Goal: Check status: Check status

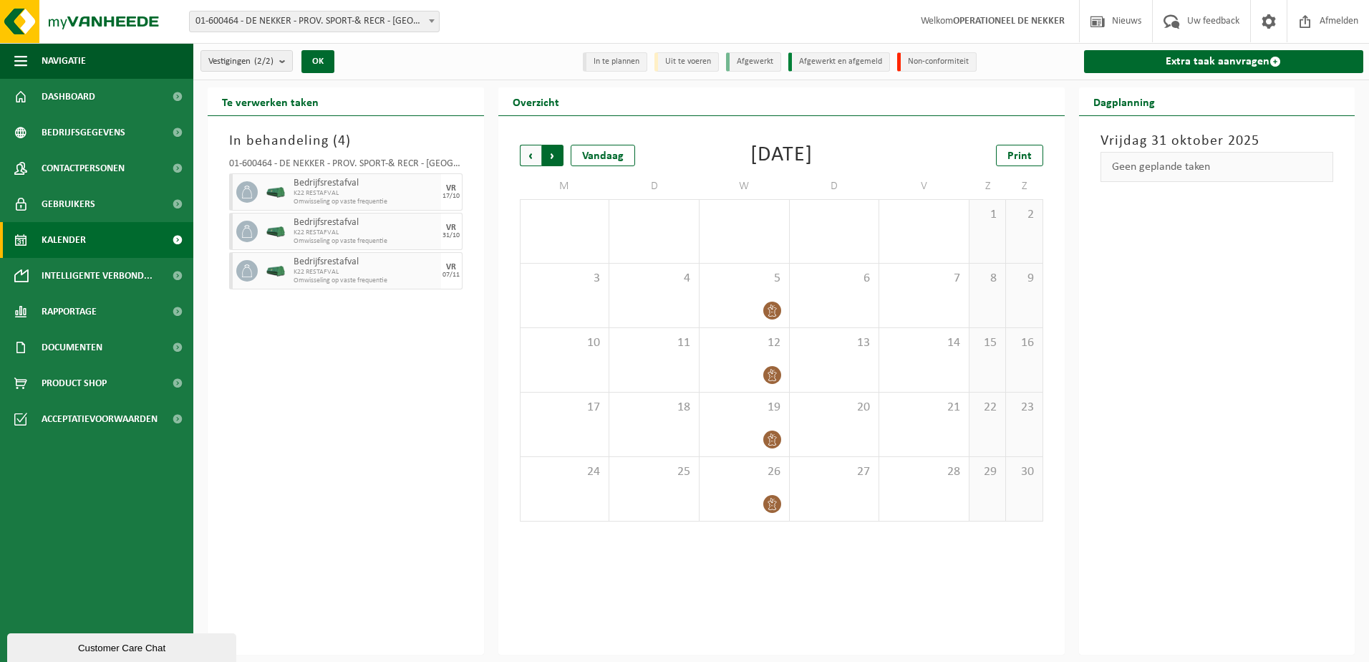
click at [524, 153] on span "Vorige" at bounding box center [530, 155] width 21 height 21
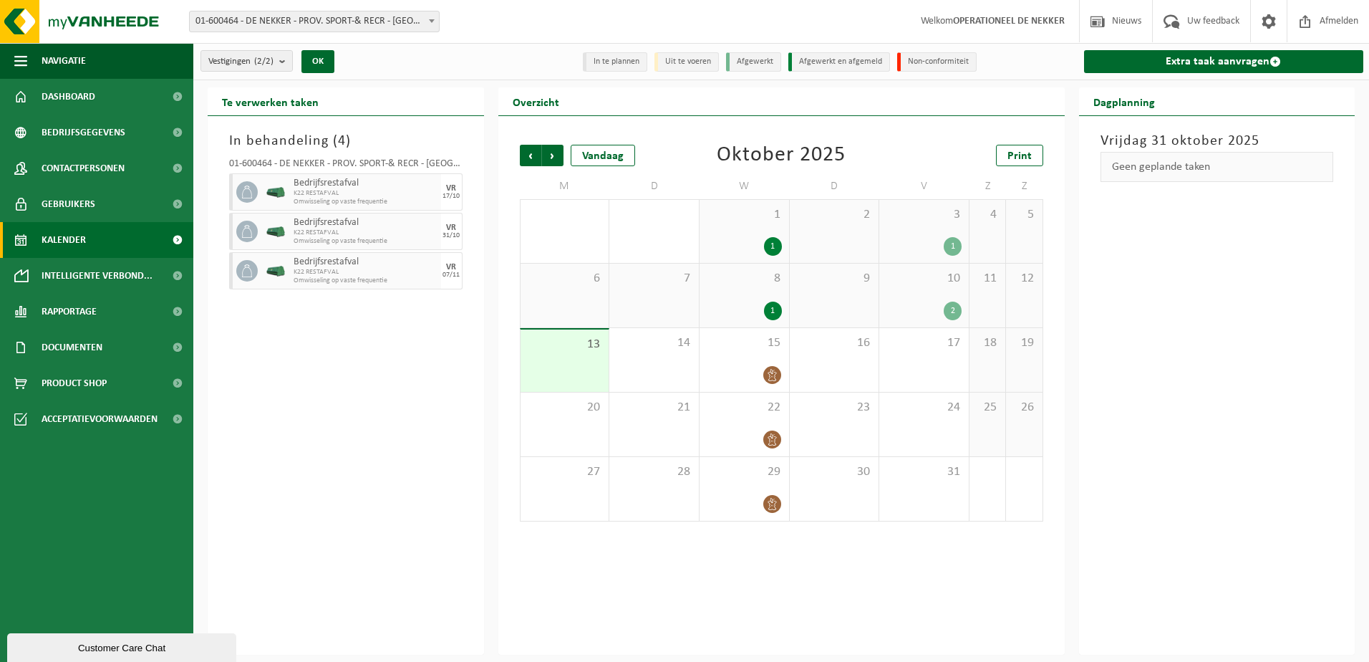
click at [763, 233] on div "1 1" at bounding box center [745, 231] width 90 height 63
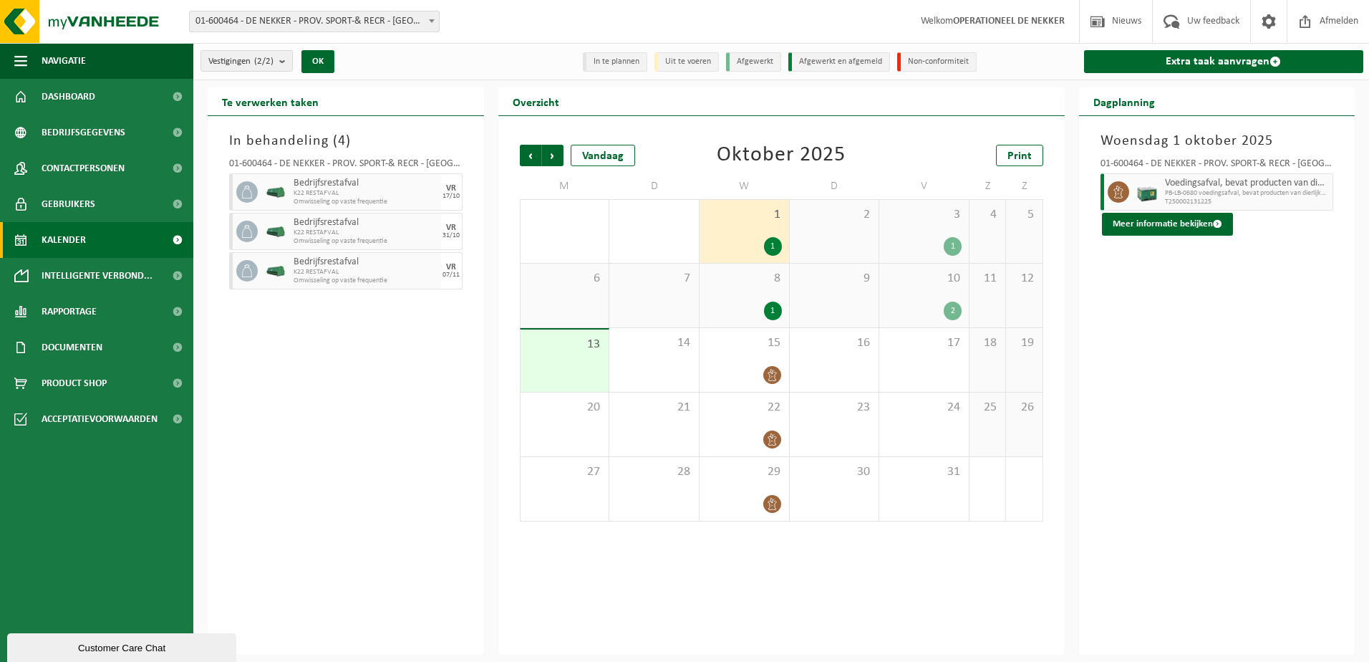
click at [902, 223] on div "3 1" at bounding box center [924, 231] width 90 height 63
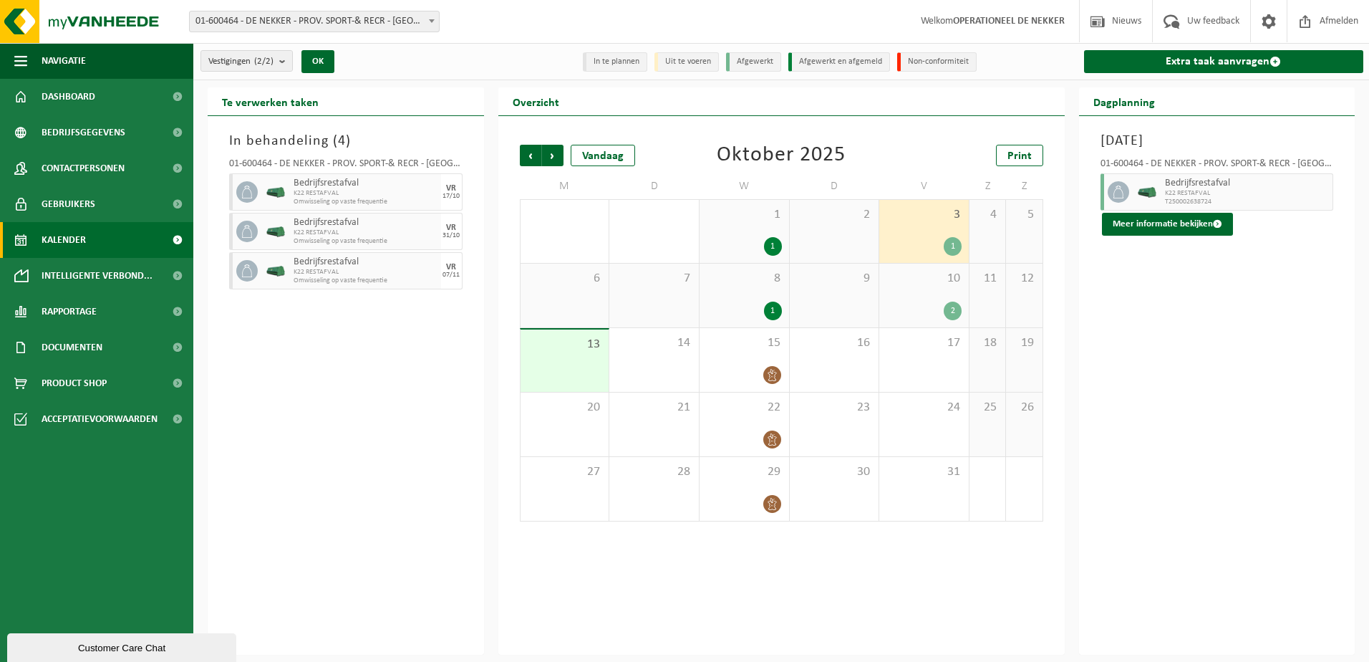
click at [909, 280] on span "10" at bounding box center [924, 279] width 75 height 16
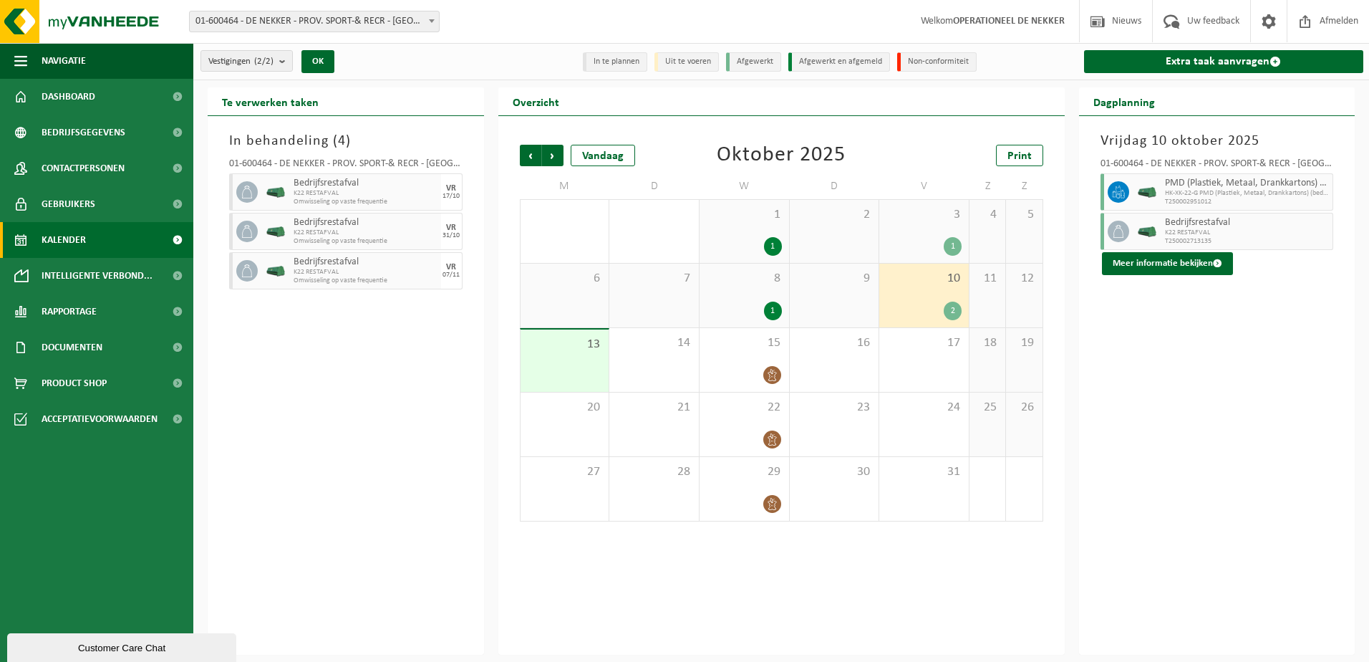
click at [911, 283] on span "10" at bounding box center [924, 279] width 75 height 16
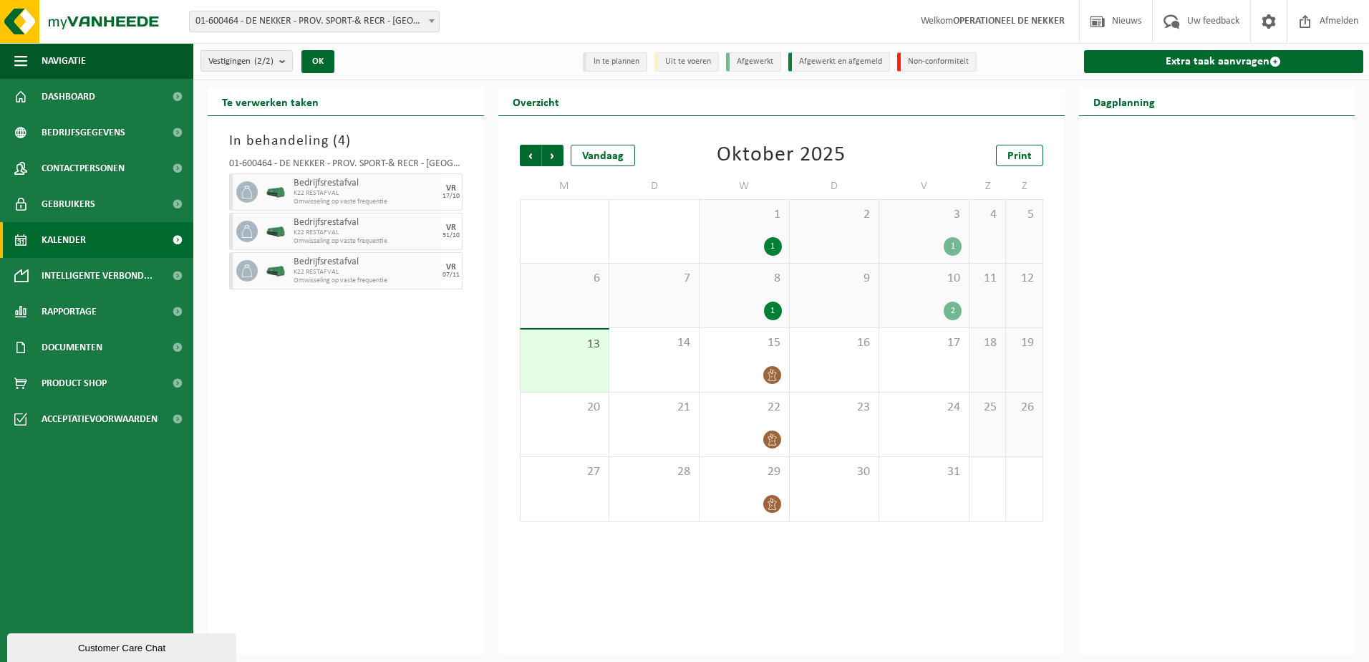
click at [911, 291] on div "10 2" at bounding box center [924, 296] width 90 height 64
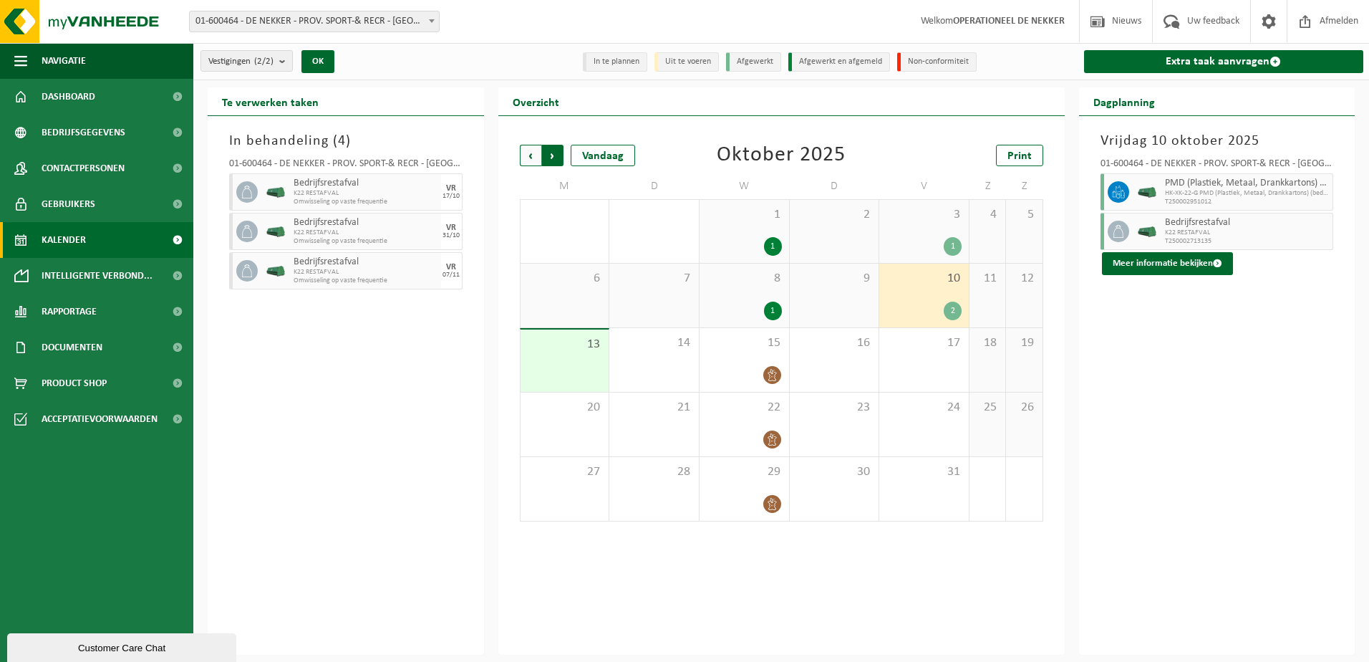
click at [532, 154] on span "Vorige" at bounding box center [530, 155] width 21 height 21
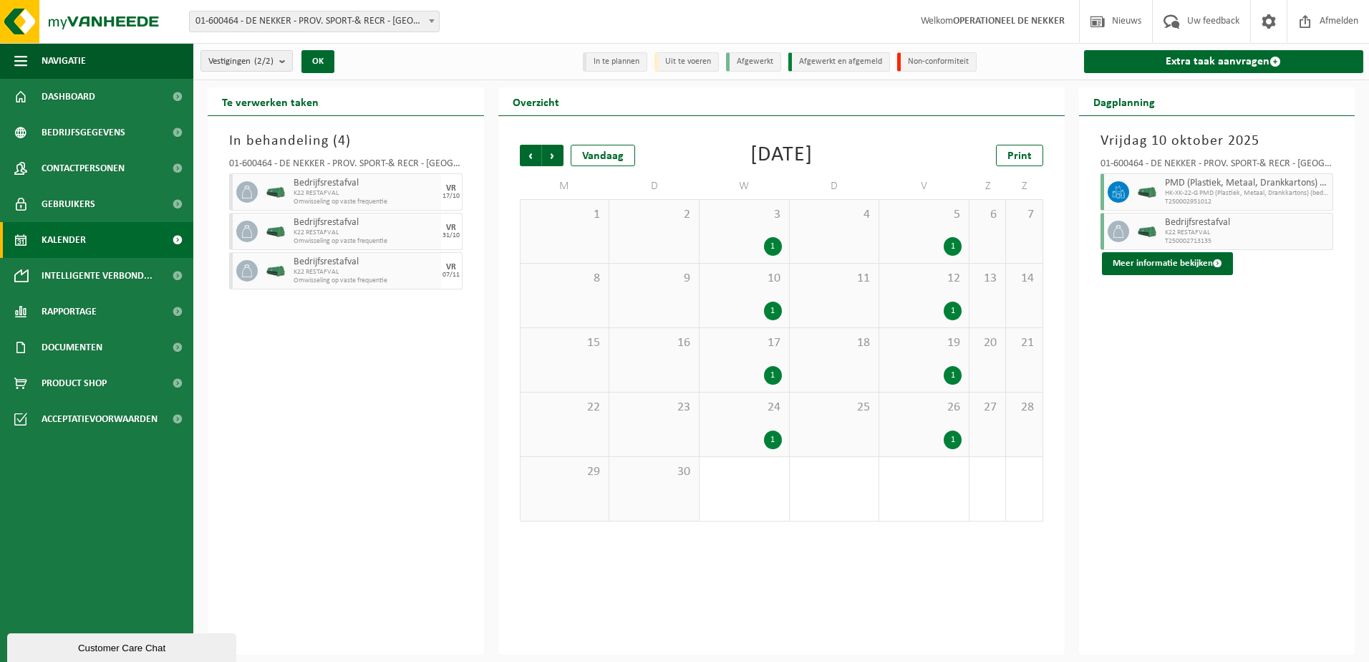
click at [934, 296] on div "12 1" at bounding box center [924, 296] width 90 height 64
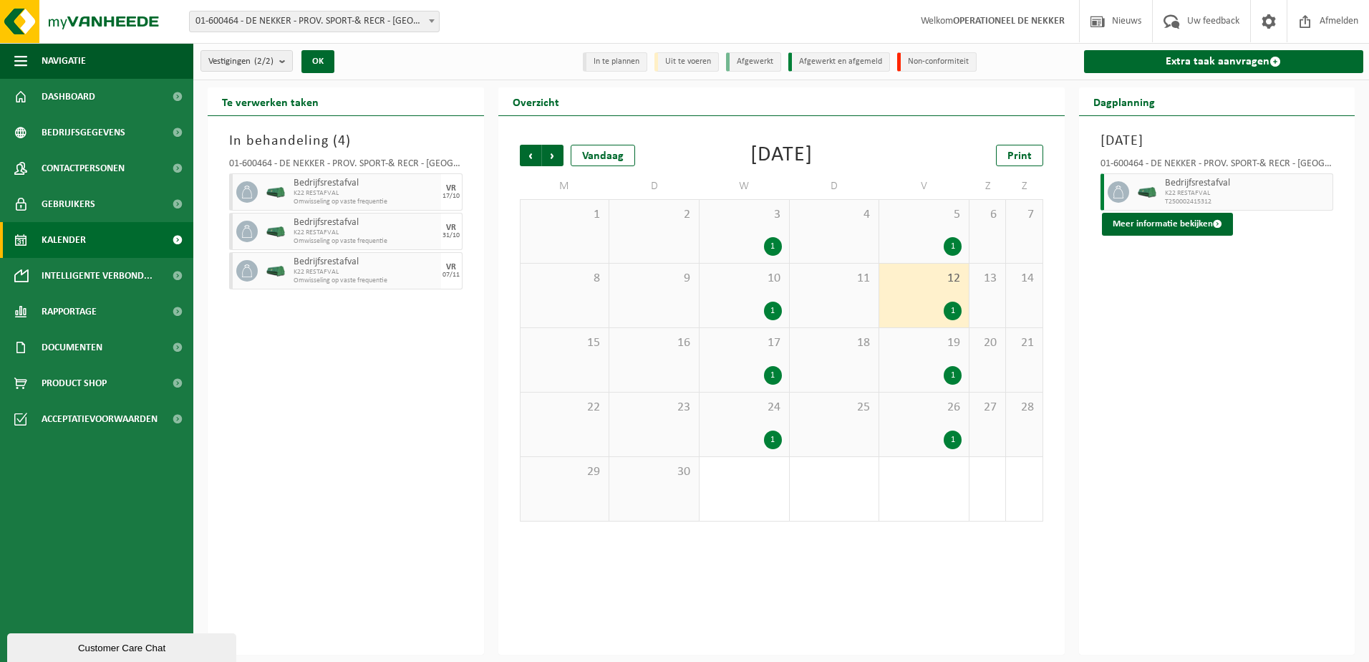
click at [911, 251] on div "1" at bounding box center [924, 246] width 75 height 19
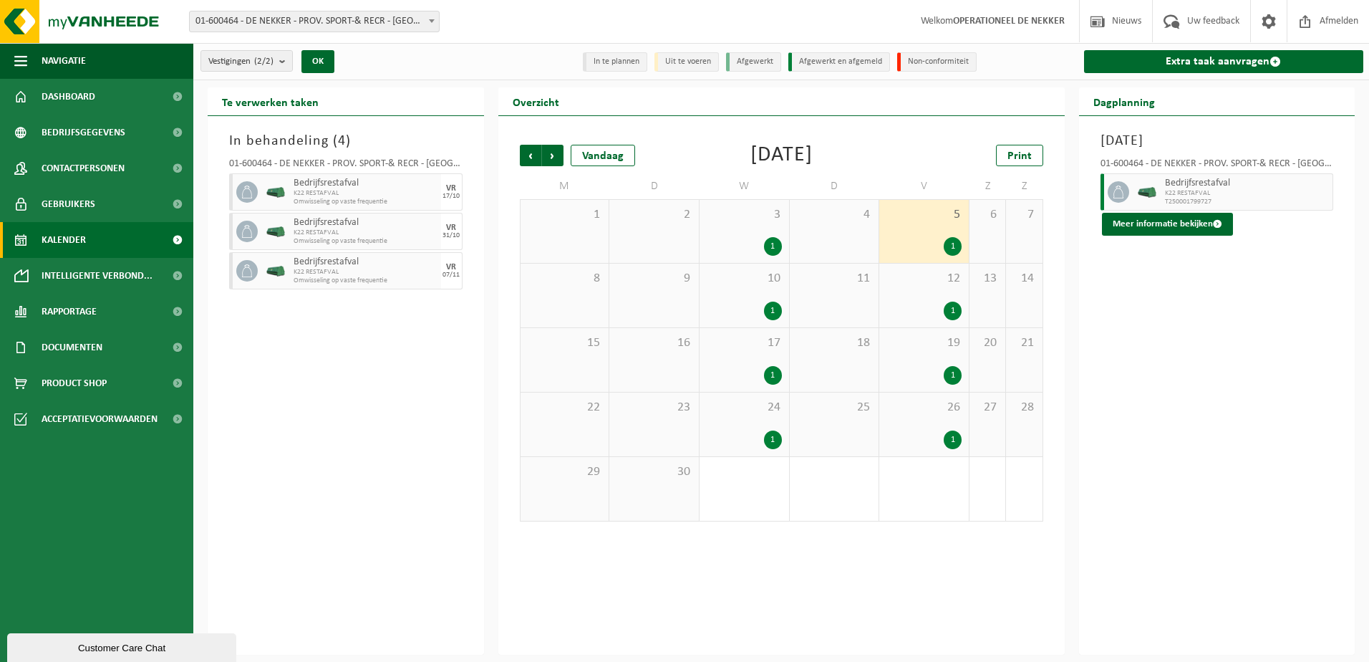
click at [920, 295] on div "12 1" at bounding box center [924, 296] width 90 height 64
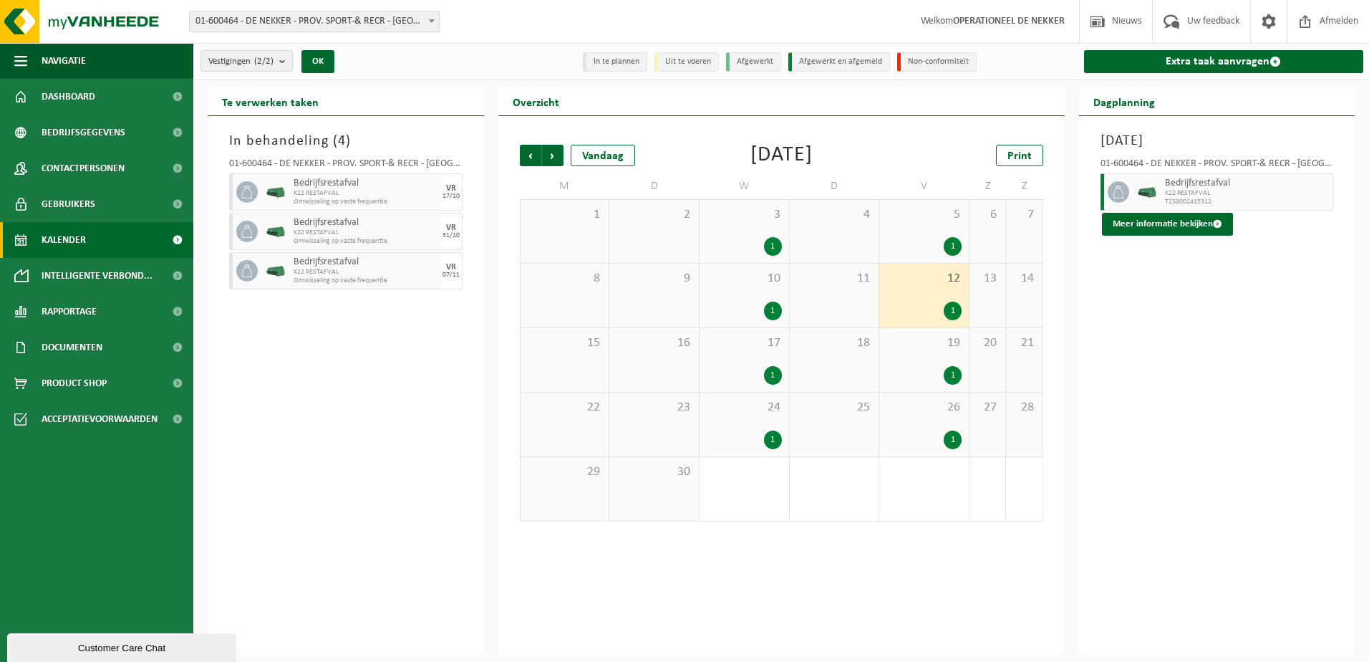
click at [931, 374] on div "1" at bounding box center [924, 375] width 75 height 19
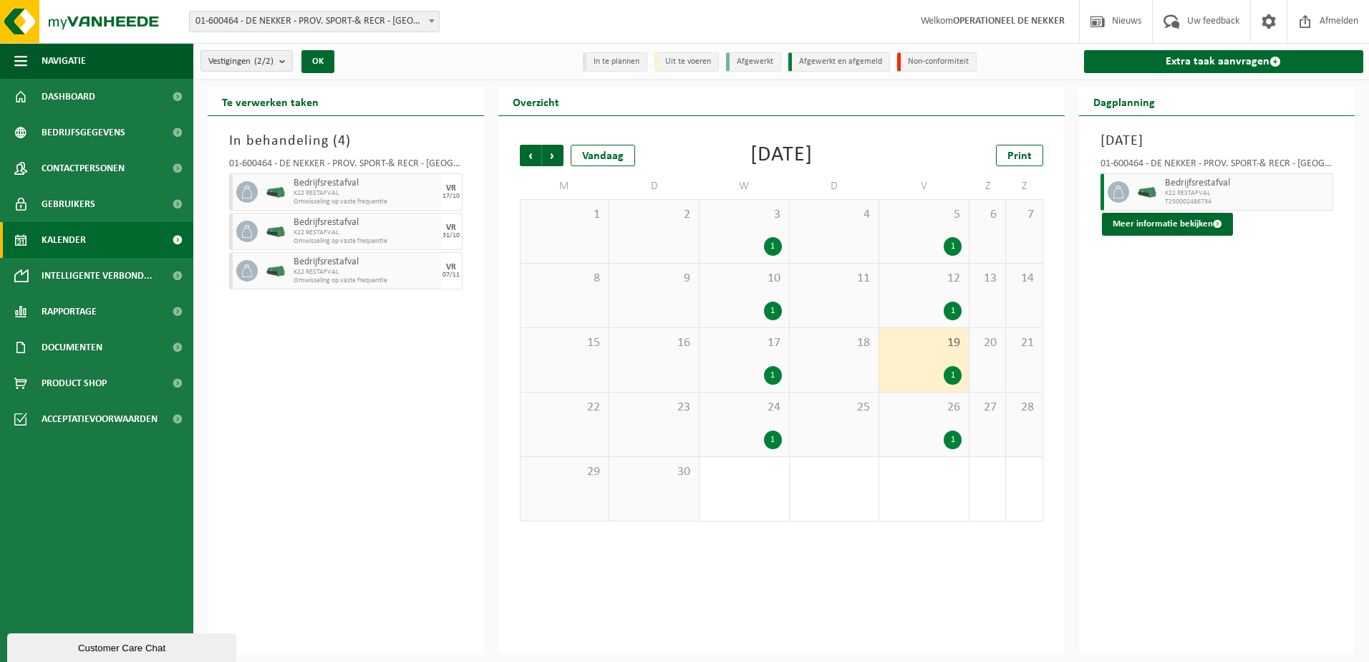
click at [935, 406] on span "26" at bounding box center [924, 408] width 75 height 16
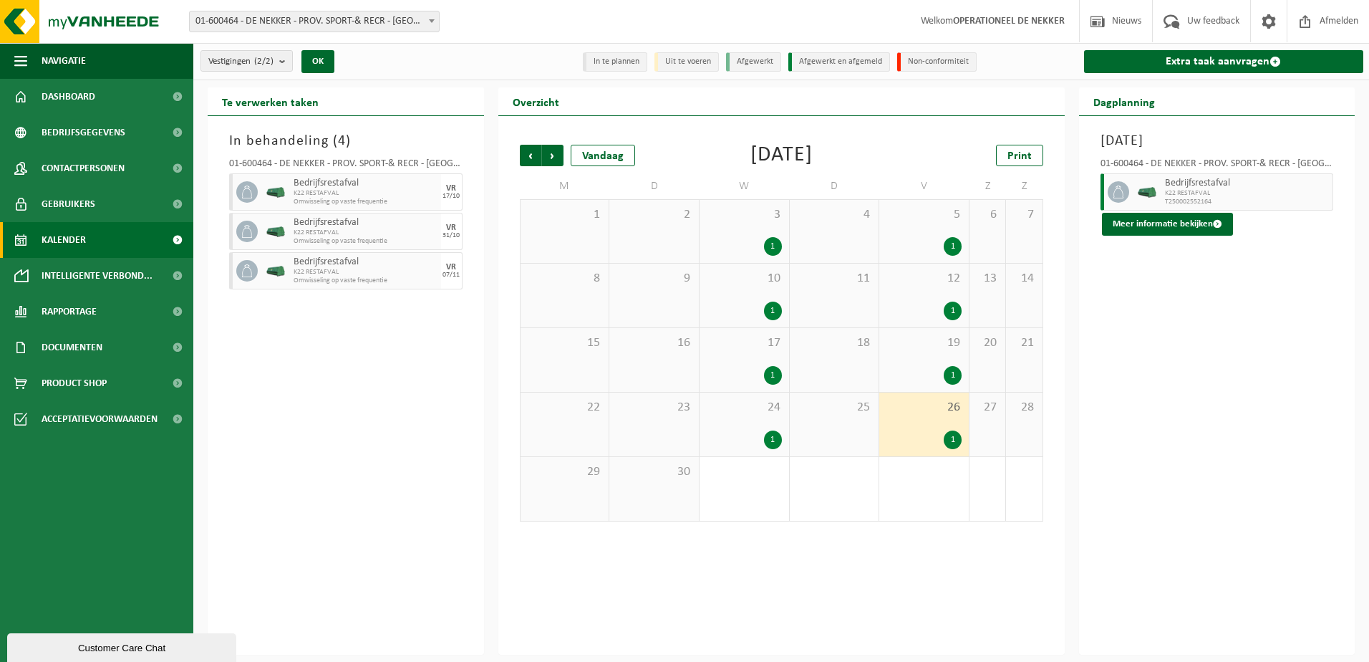
click at [776, 420] on div "24 1" at bounding box center [745, 424] width 90 height 64
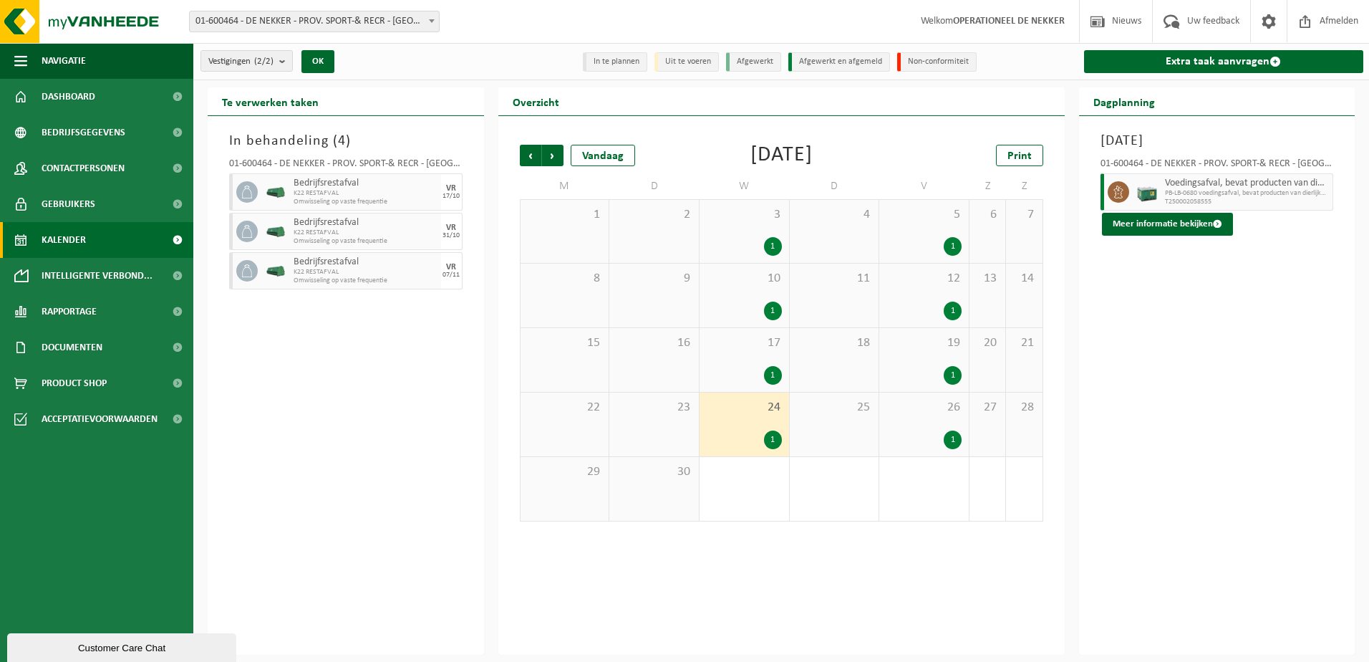
click at [745, 334] on div "17 1" at bounding box center [745, 360] width 90 height 64
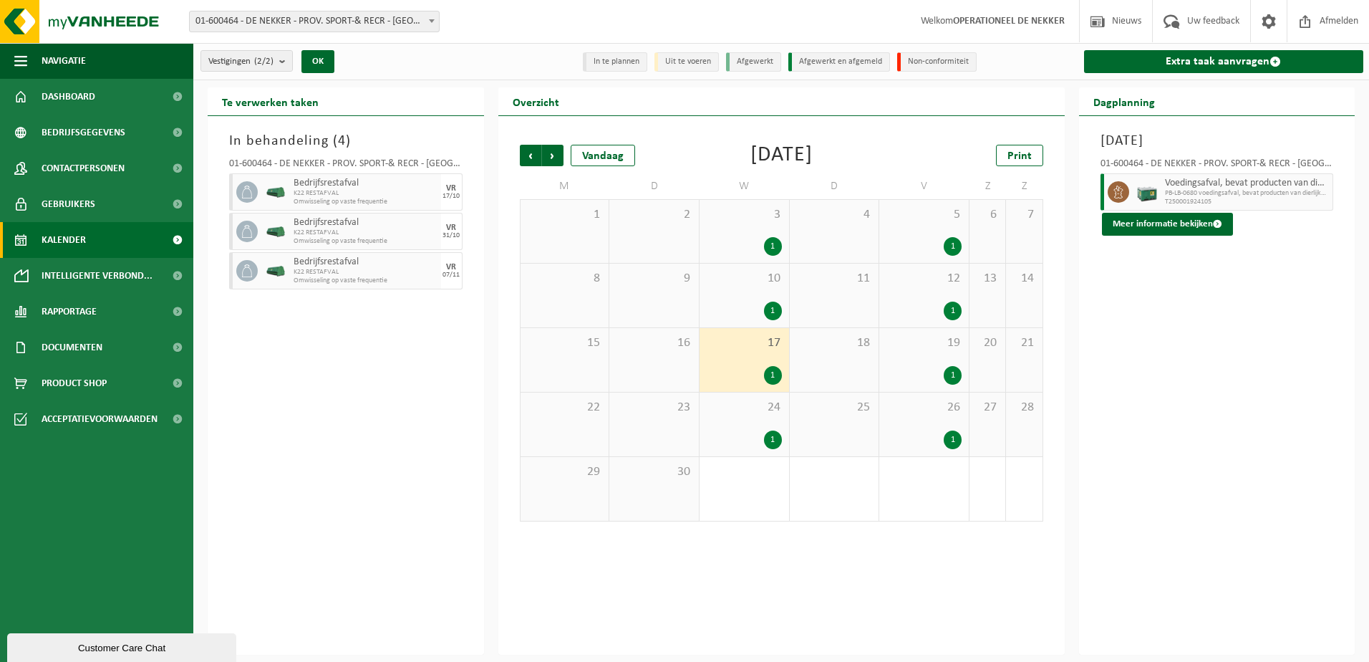
click at [742, 280] on span "10" at bounding box center [744, 279] width 75 height 16
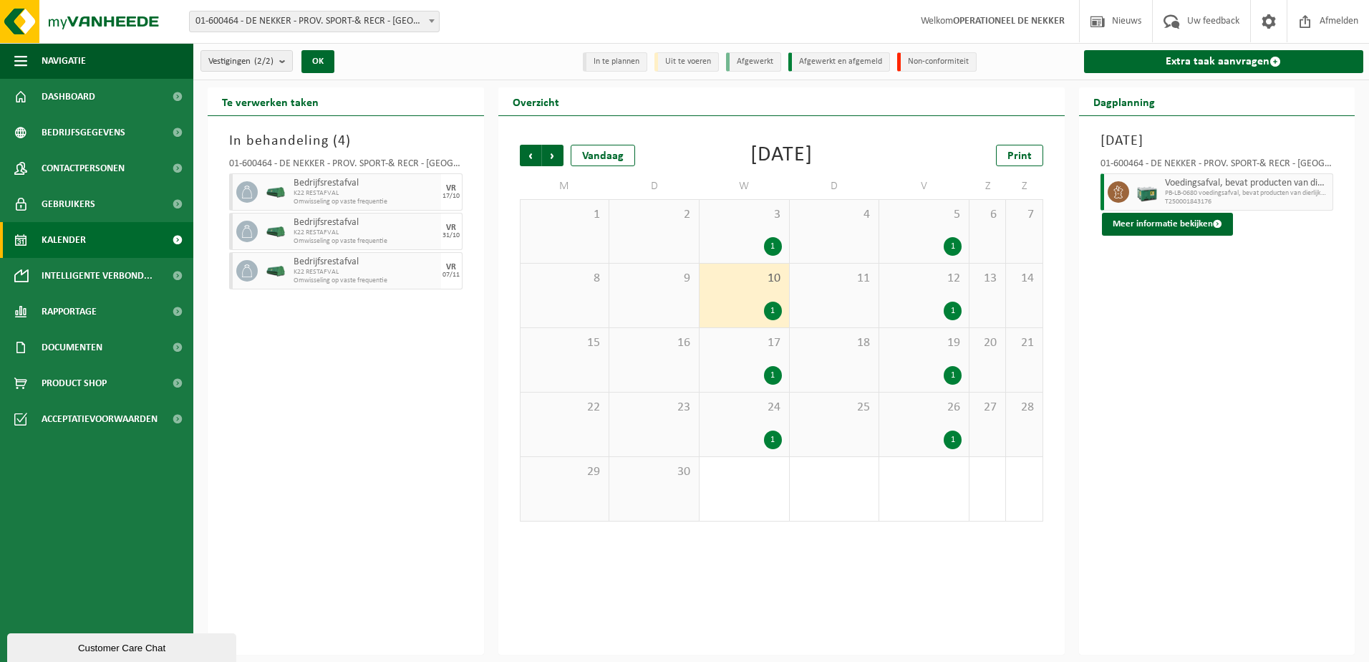
click at [743, 239] on div "1" at bounding box center [744, 246] width 75 height 19
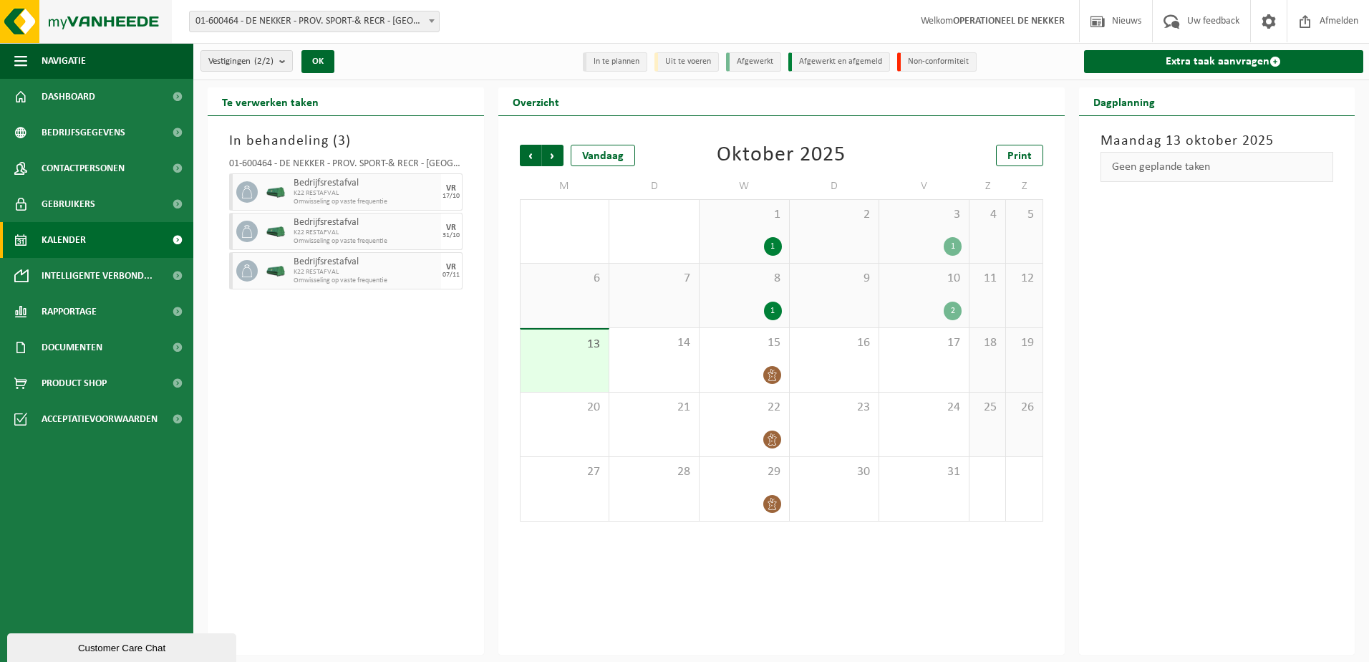
click at [82, 26] on img at bounding box center [86, 21] width 172 height 43
